Goal: Find specific page/section: Find specific page/section

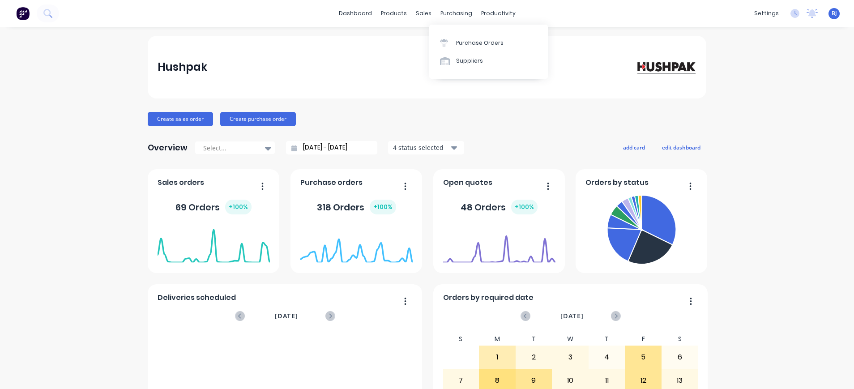
click at [462, 41] on div "Purchase Orders" at bounding box center [479, 43] width 47 height 8
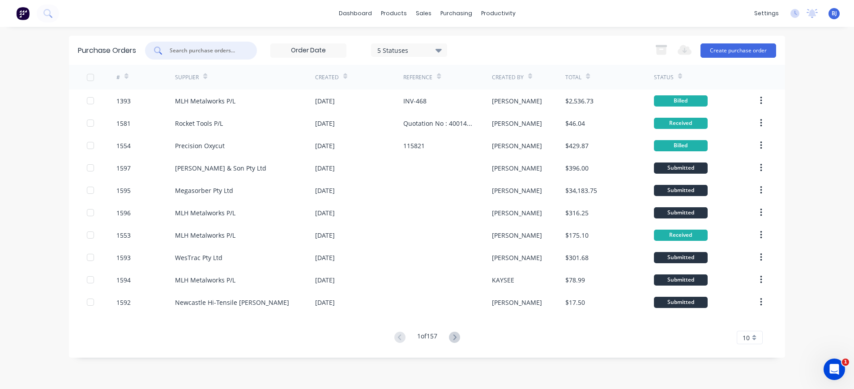
click at [222, 48] on input "text" at bounding box center [206, 50] width 74 height 9
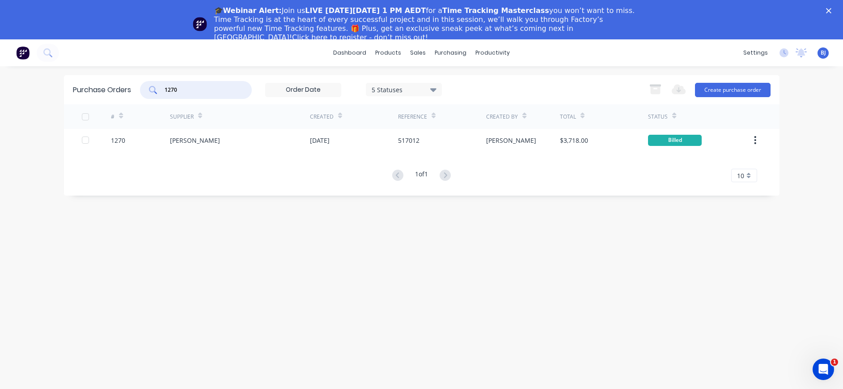
click at [208, 90] on input "1270" at bounding box center [201, 89] width 74 height 9
drag, startPoint x: 195, startPoint y: 90, endPoint x: 146, endPoint y: 89, distance: 48.8
click at [146, 89] on div "1270" at bounding box center [196, 90] width 112 height 18
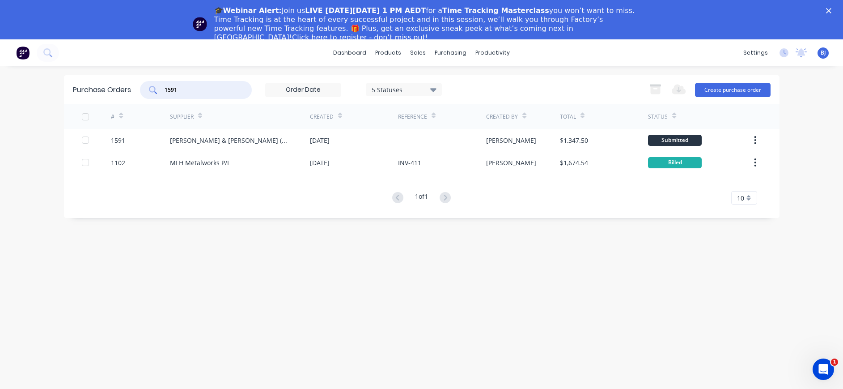
drag, startPoint x: 157, startPoint y: 90, endPoint x: 149, endPoint y: 90, distance: 8.9
click at [149, 90] on div "1591" at bounding box center [196, 90] width 112 height 18
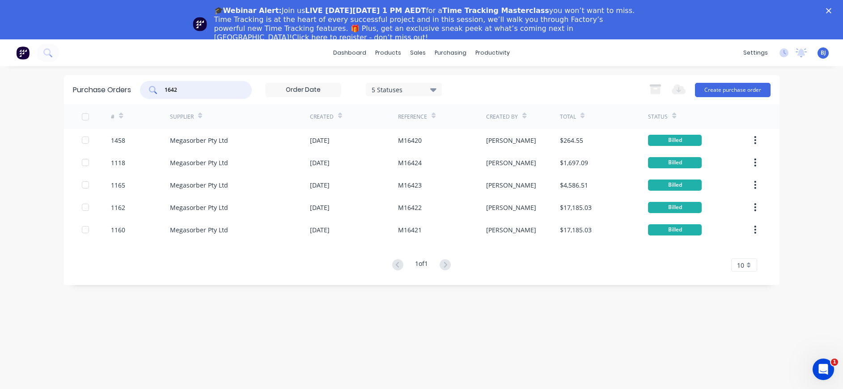
drag, startPoint x: 190, startPoint y: 91, endPoint x: 151, endPoint y: 86, distance: 39.2
click at [151, 89] on div "1642" at bounding box center [196, 90] width 112 height 18
type input "1640"
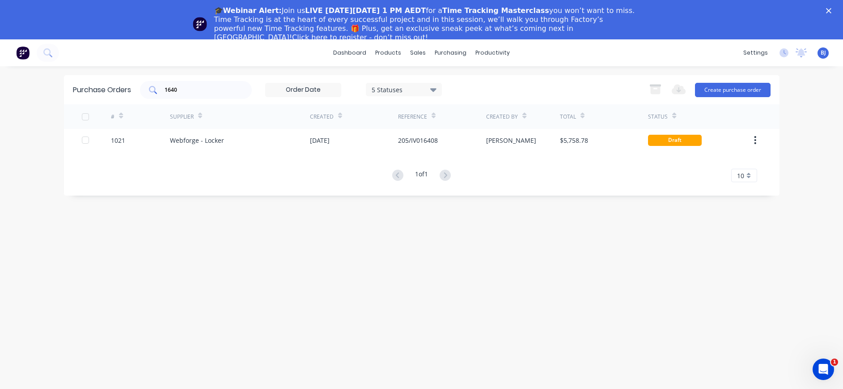
click at [204, 94] on div "1640" at bounding box center [196, 90] width 112 height 18
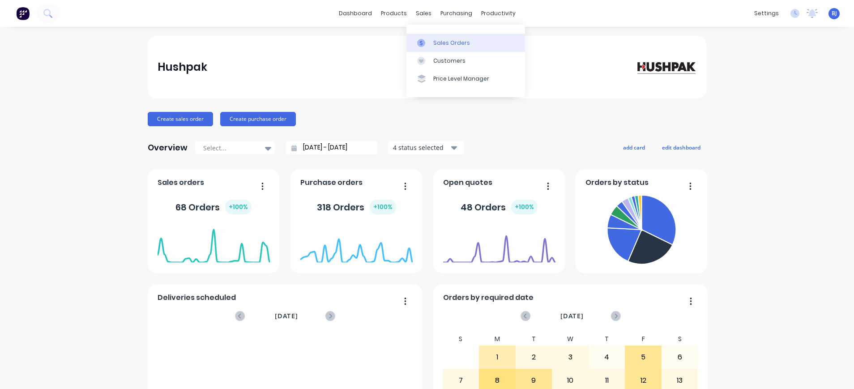
drag, startPoint x: 0, startPoint y: 0, endPoint x: 434, endPoint y: 38, distance: 435.6
click at [436, 45] on div "Sales Orders" at bounding box center [451, 43] width 37 height 8
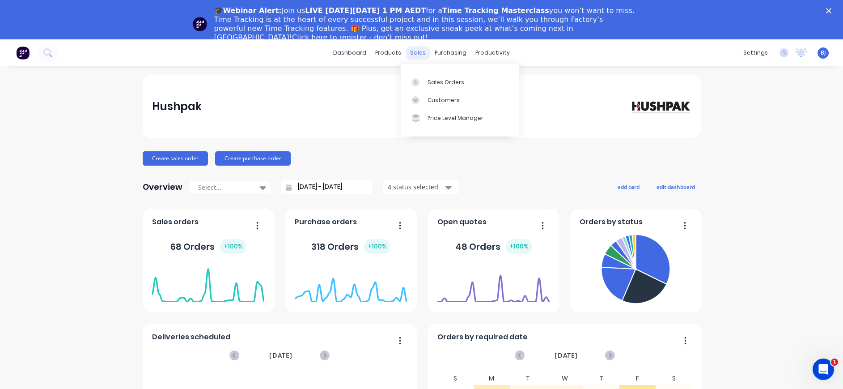
click at [414, 51] on div "sales" at bounding box center [418, 52] width 25 height 13
click at [438, 83] on div "Sales Orders" at bounding box center [446, 82] width 37 height 8
